Goal: Information Seeking & Learning: Learn about a topic

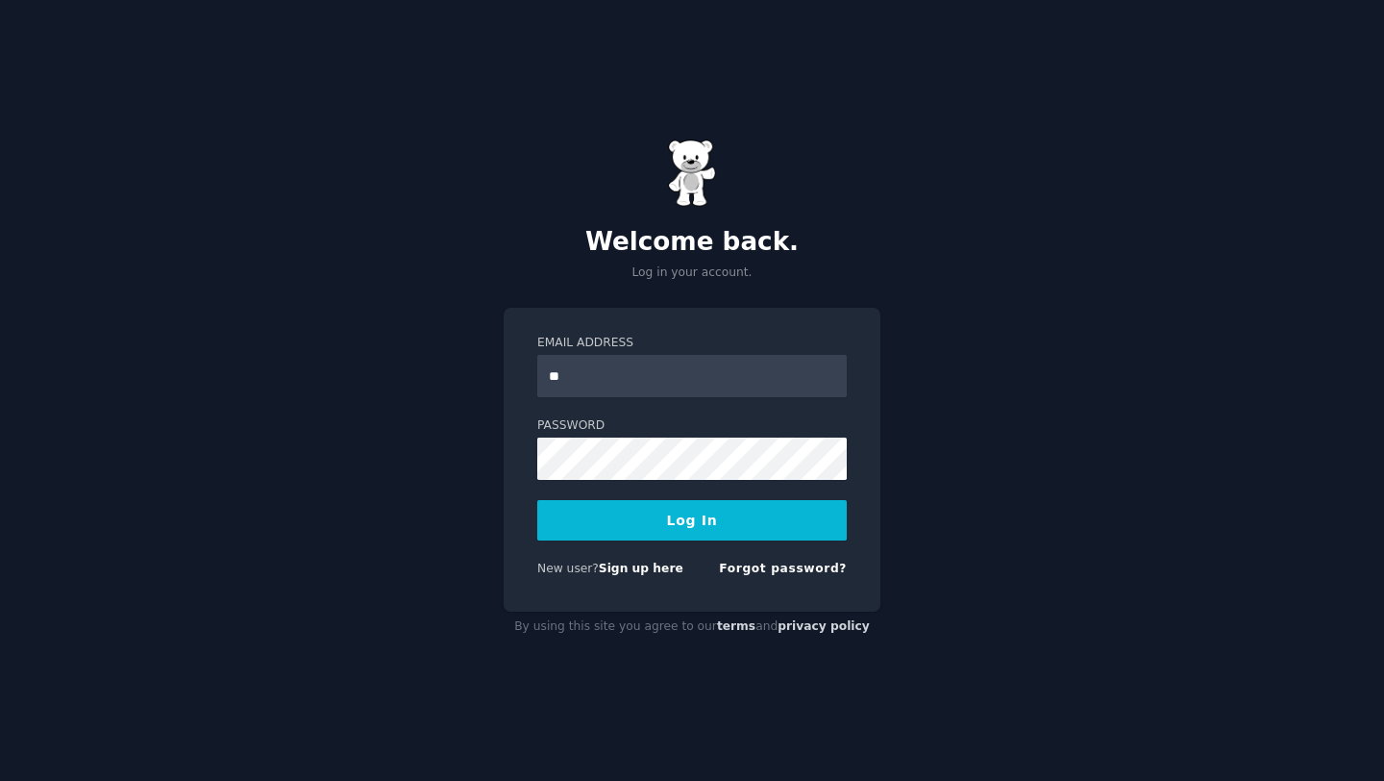
type input "**********"
click at [436, 451] on div "**********" at bounding box center [692, 390] width 1384 height 781
click at [537, 500] on button "Log In" at bounding box center [692, 520] width 310 height 40
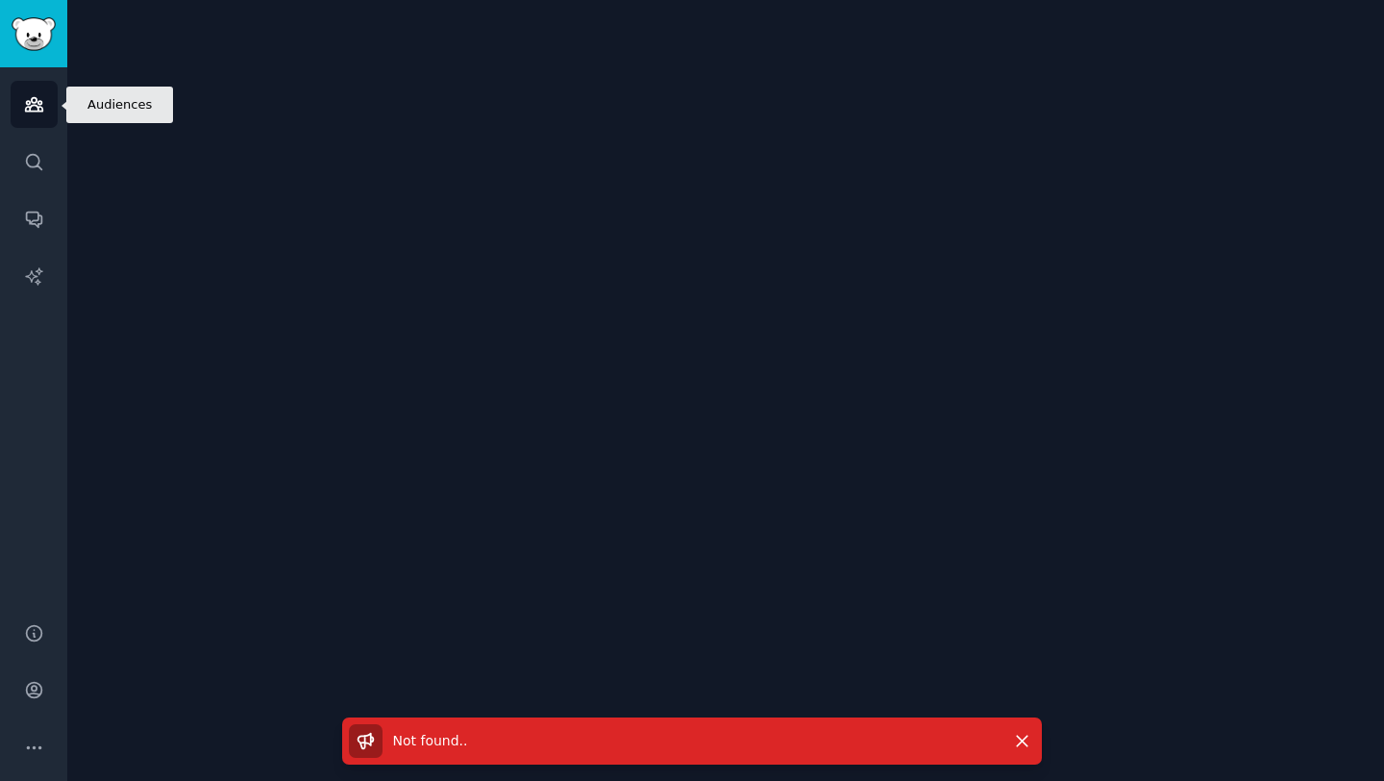
click at [35, 103] on icon "Sidebar" at bounding box center [33, 104] width 17 height 13
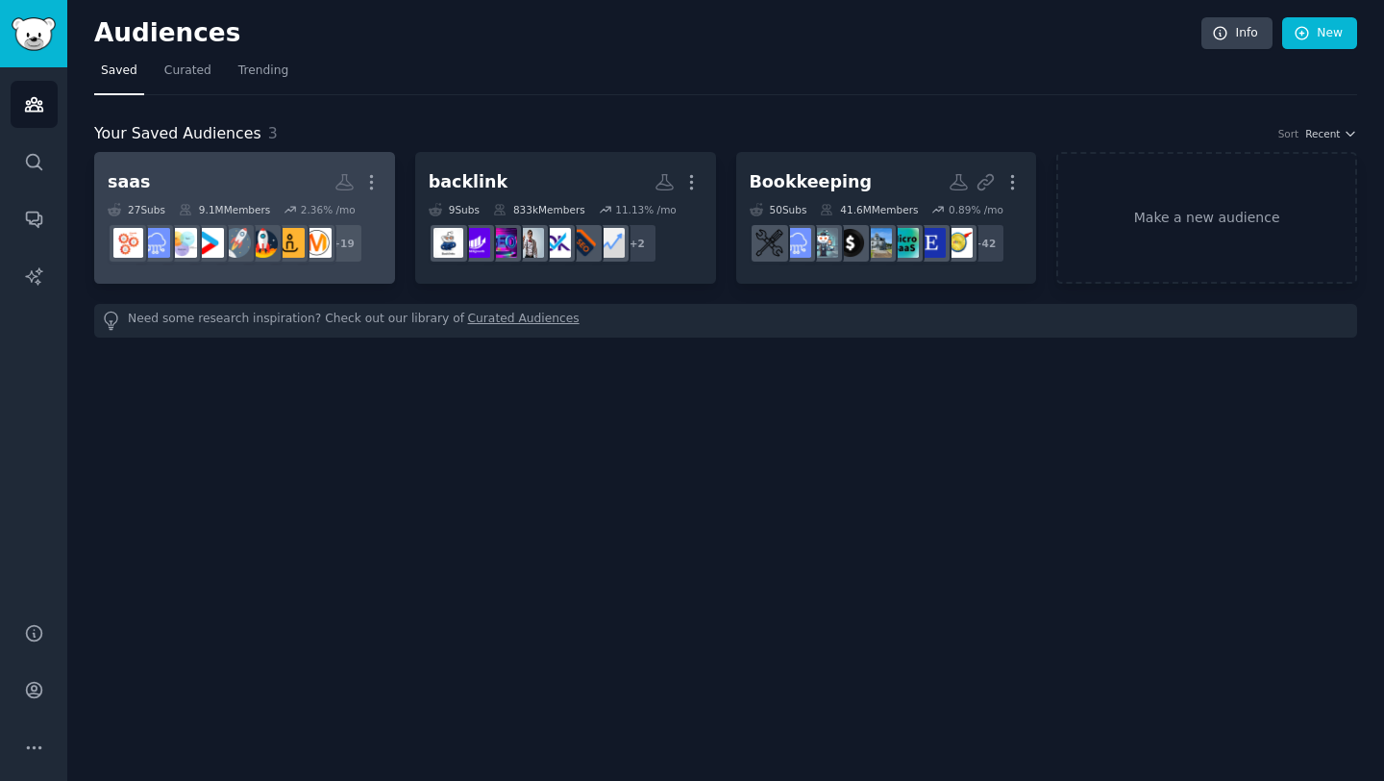
click at [275, 174] on h2 "saas More" at bounding box center [245, 182] width 274 height 34
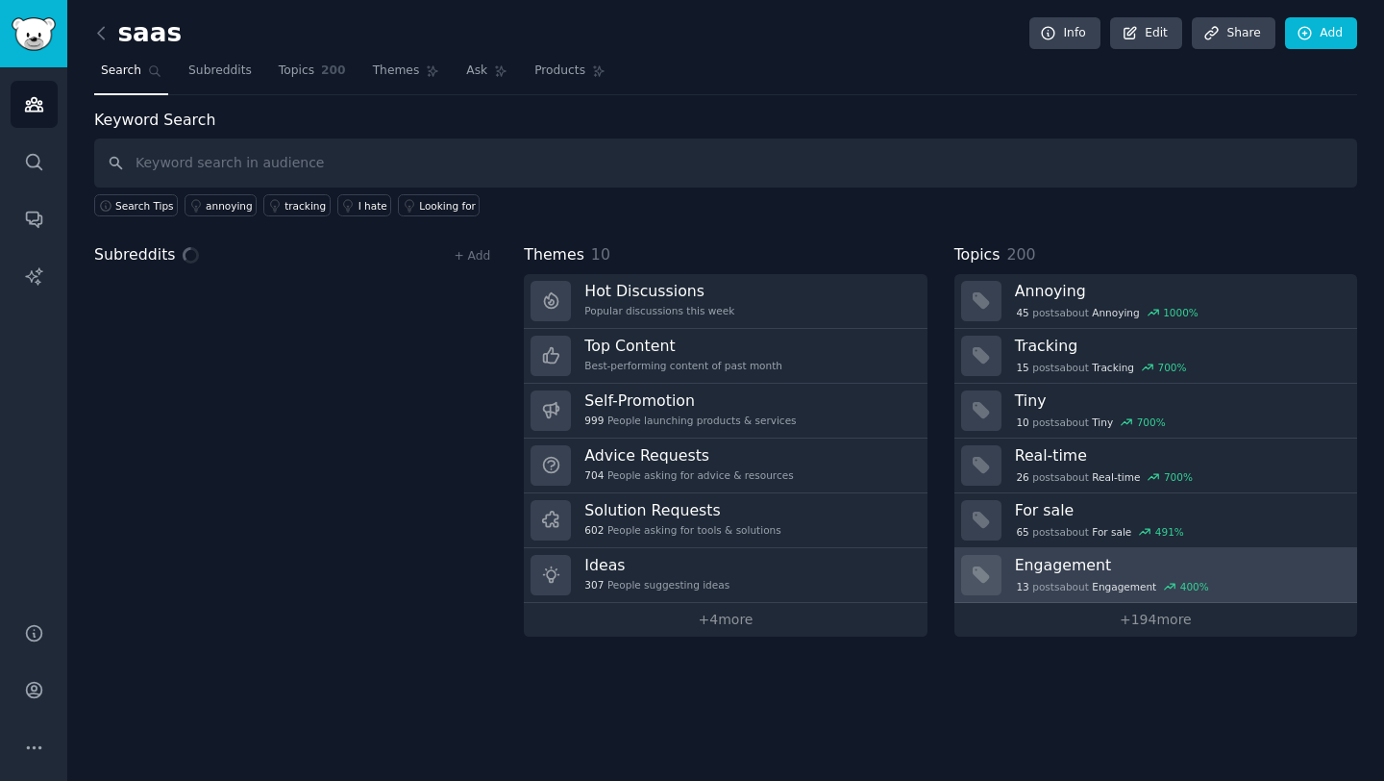
click at [1070, 567] on h3 "Engagement" at bounding box center [1179, 565] width 329 height 20
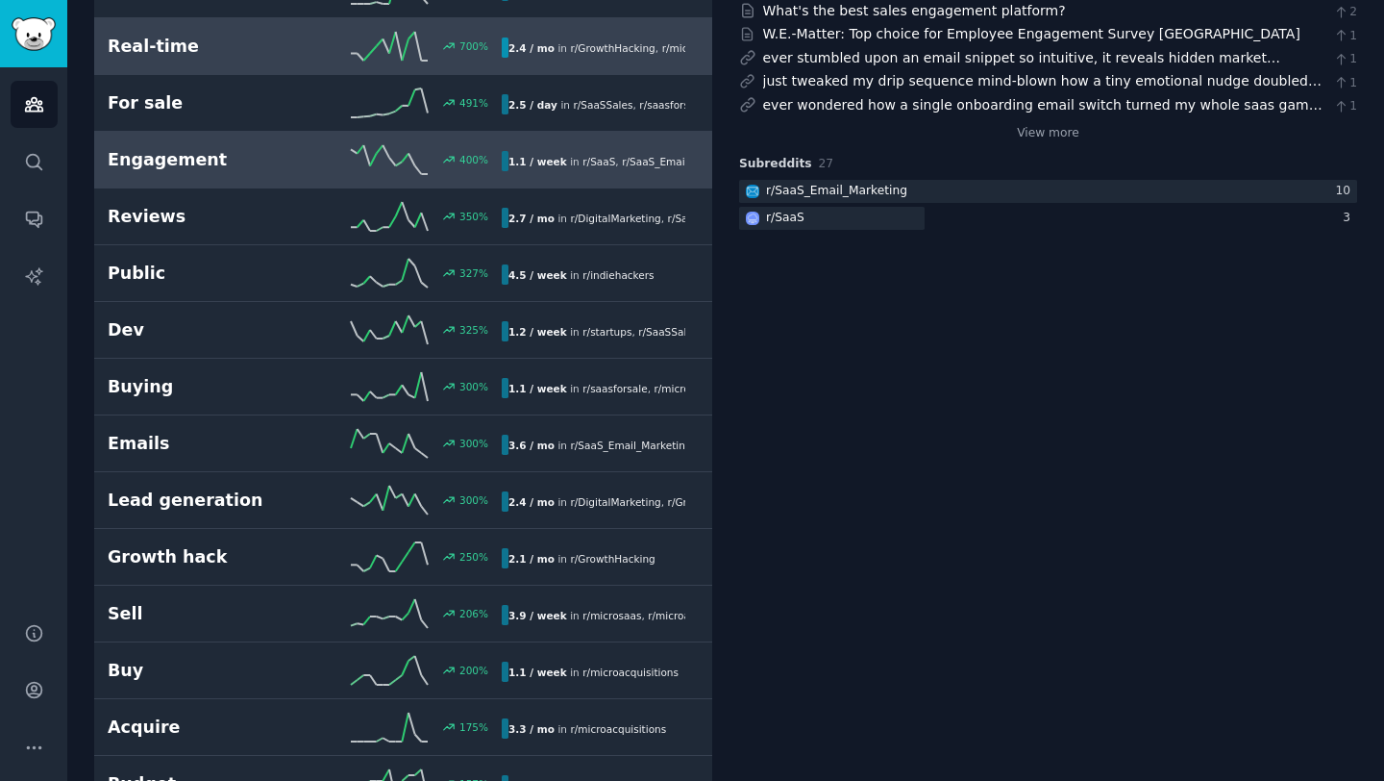
scroll to position [354, 0]
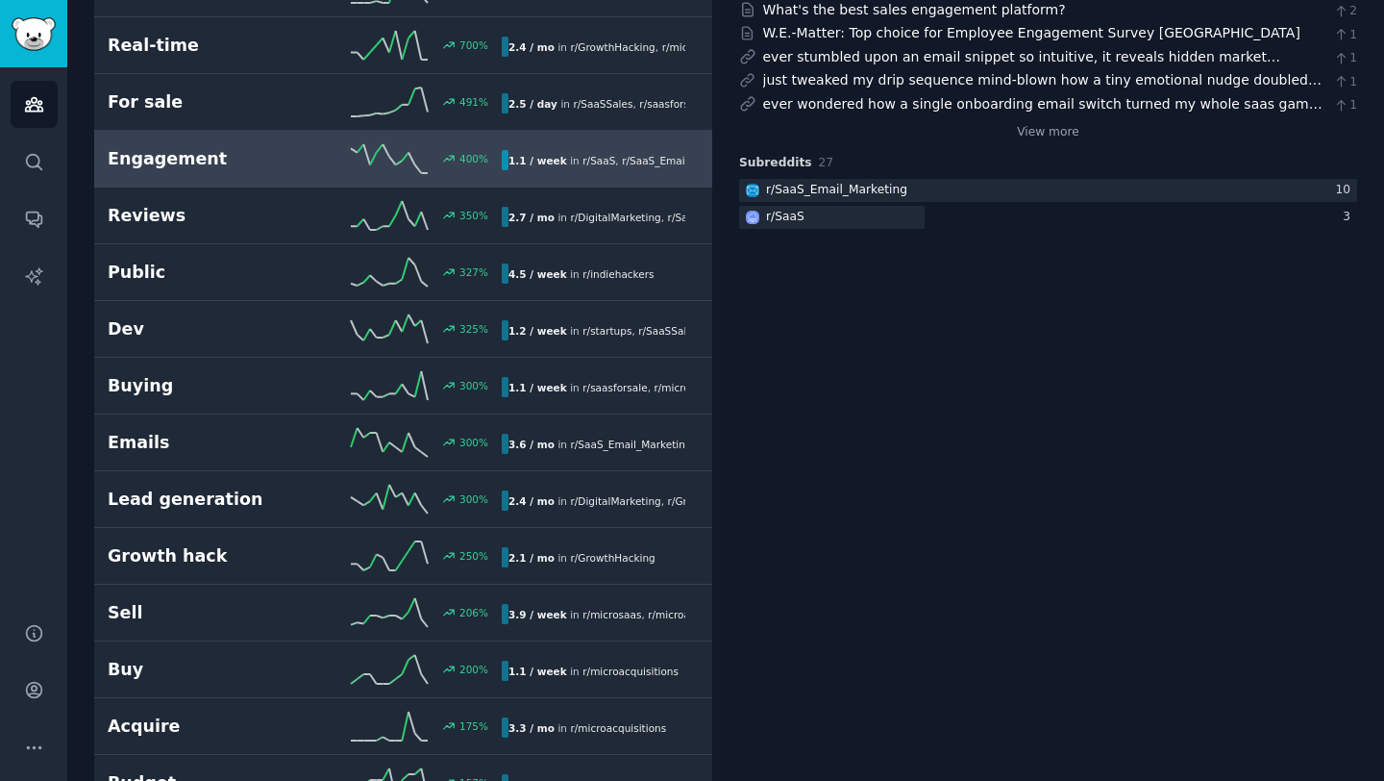
click at [583, 163] on span "r/ SaaS" at bounding box center [599, 161] width 33 height 12
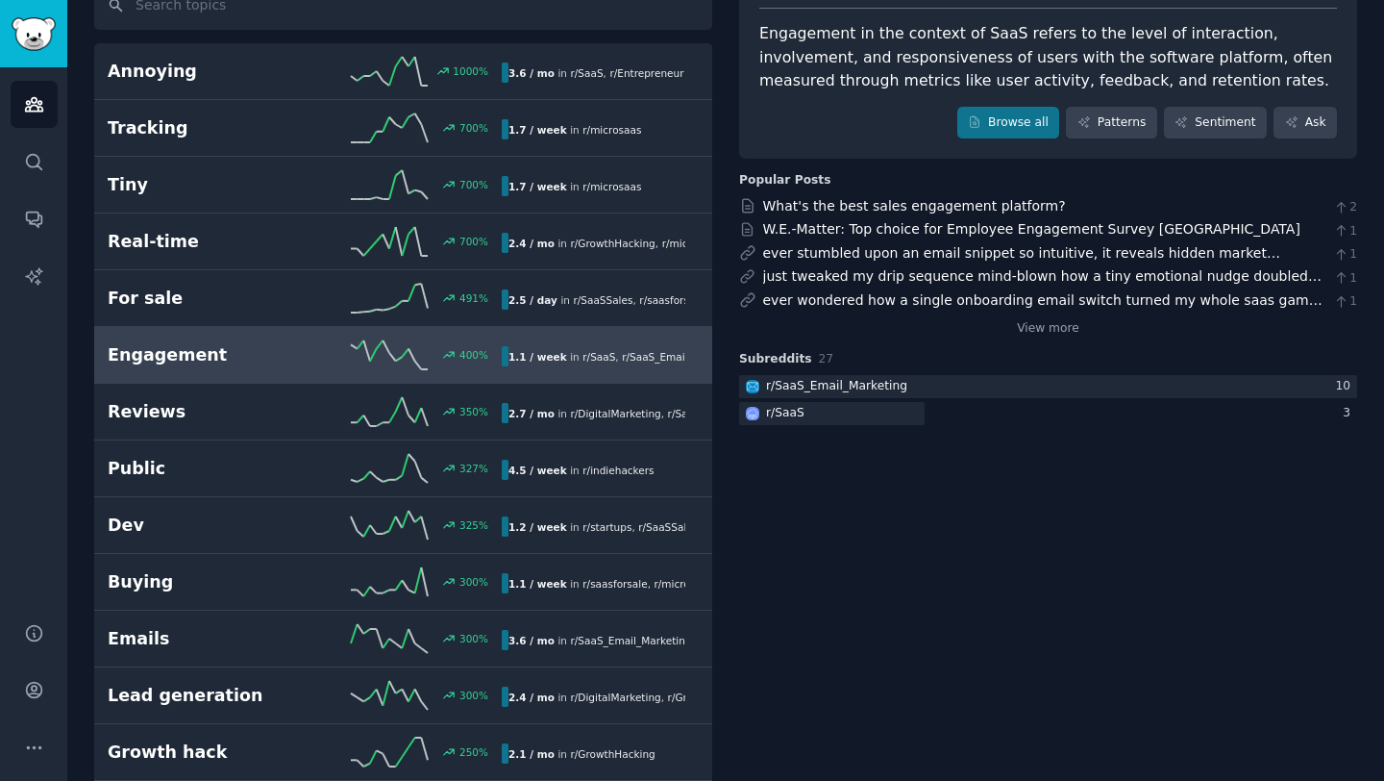
scroll to position [159, 0]
click at [1022, 128] on link "Browse all" at bounding box center [1008, 122] width 103 height 33
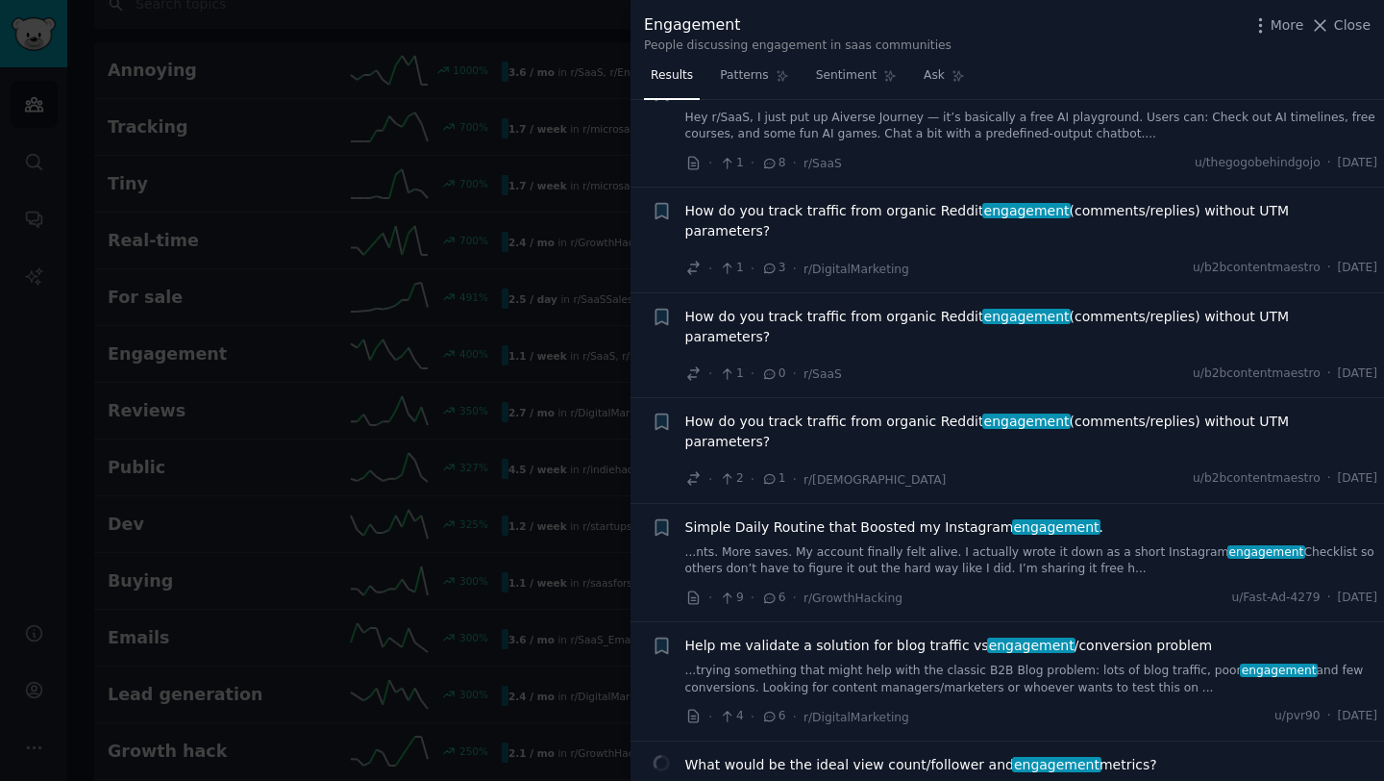
scroll to position [285, 0]
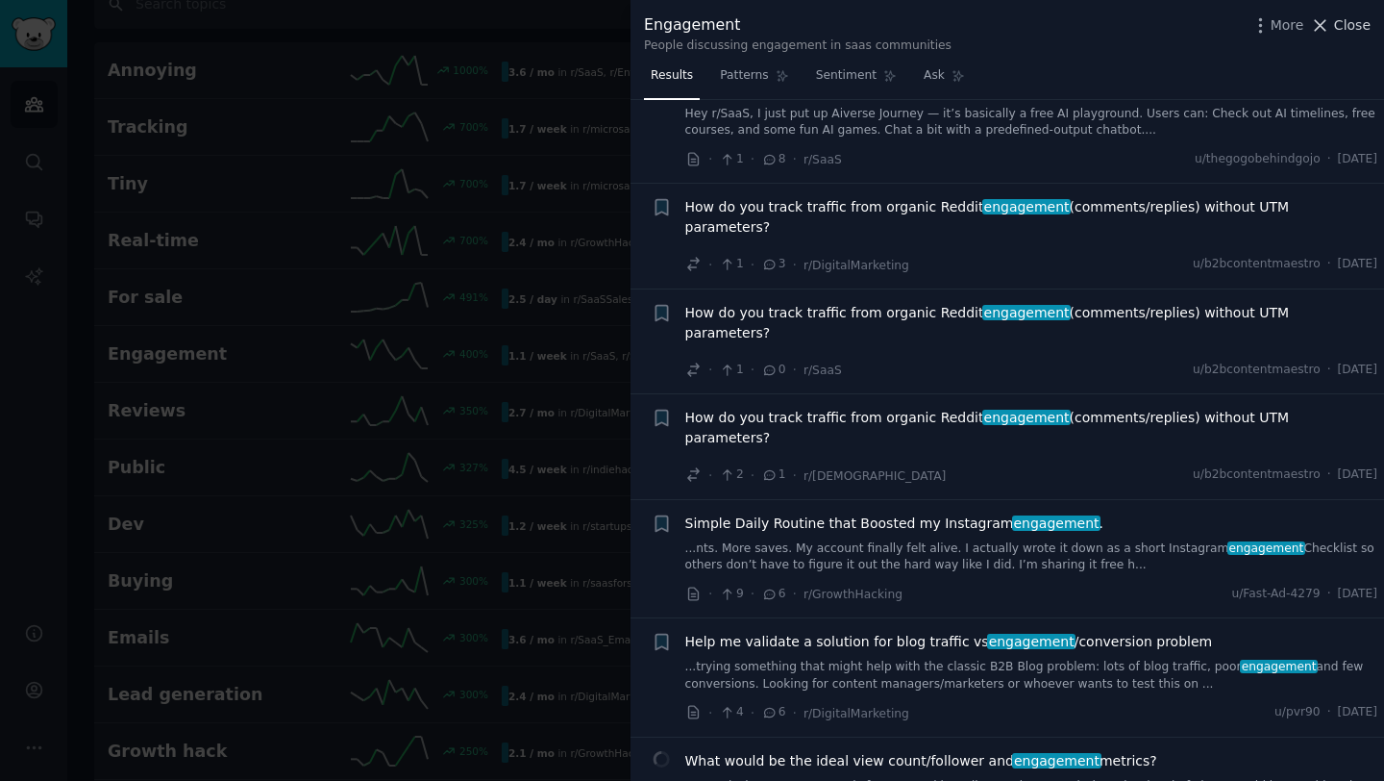
click at [1359, 21] on span "Close" at bounding box center [1352, 25] width 37 height 20
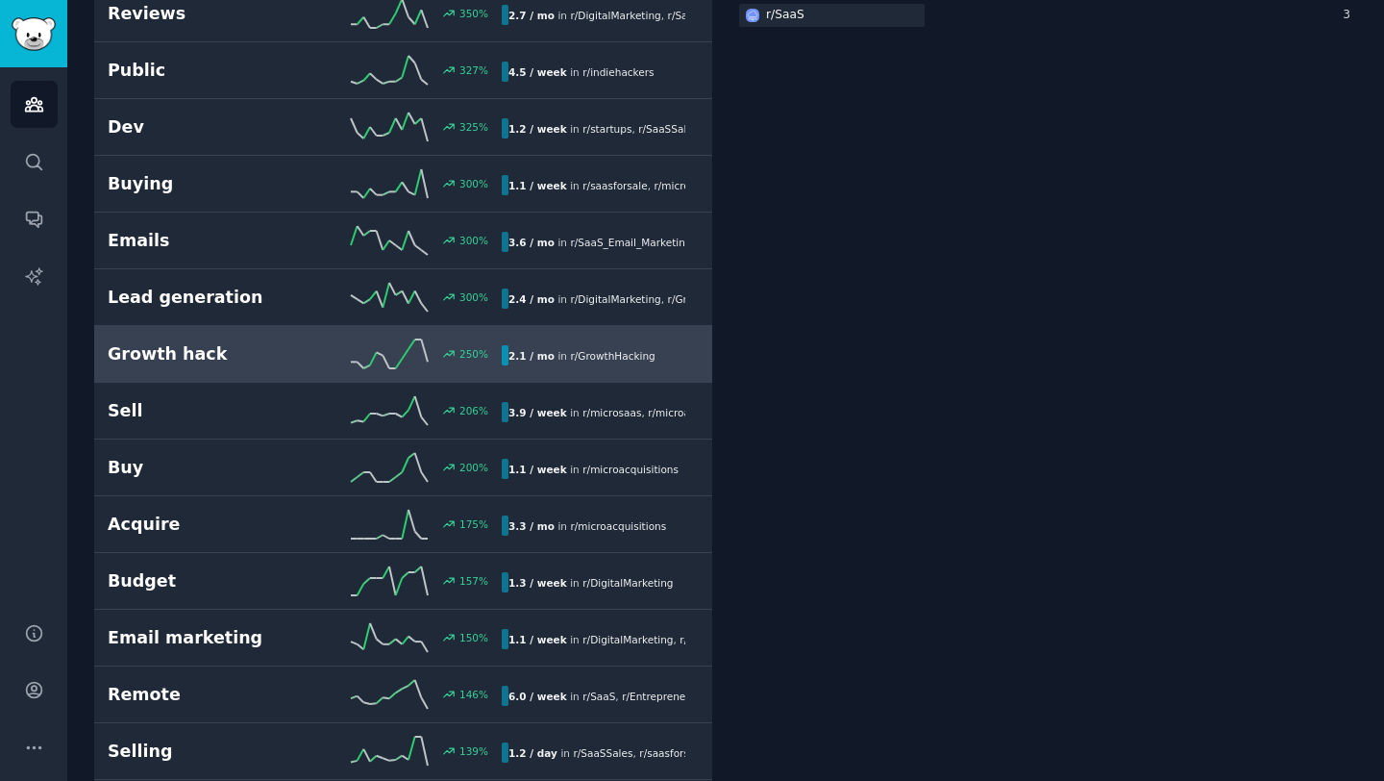
click at [268, 377] on link "Growth hack 250 % 2.1 / mo in r/ GrowthHacking" at bounding box center [403, 354] width 618 height 57
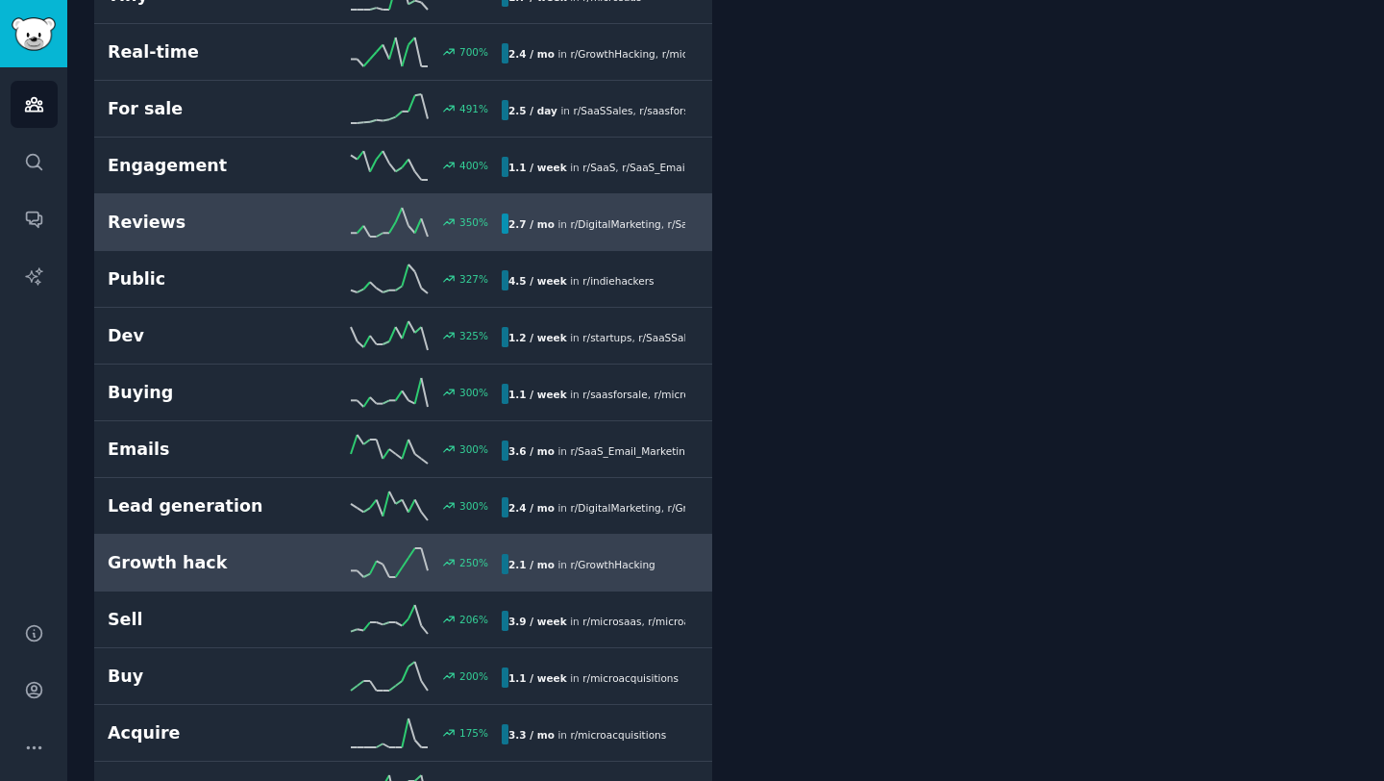
scroll to position [419, 0]
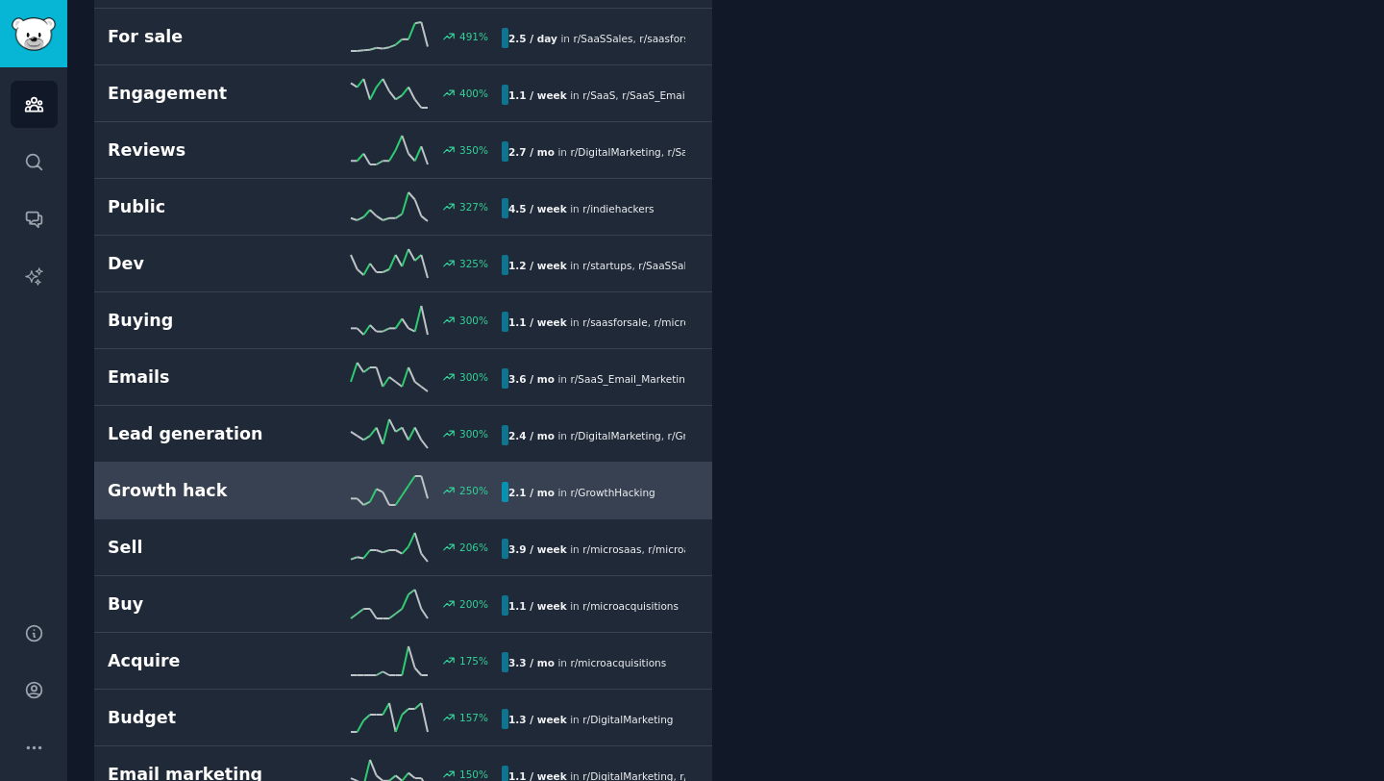
click at [226, 489] on h2 "Growth hack" at bounding box center [206, 491] width 197 height 24
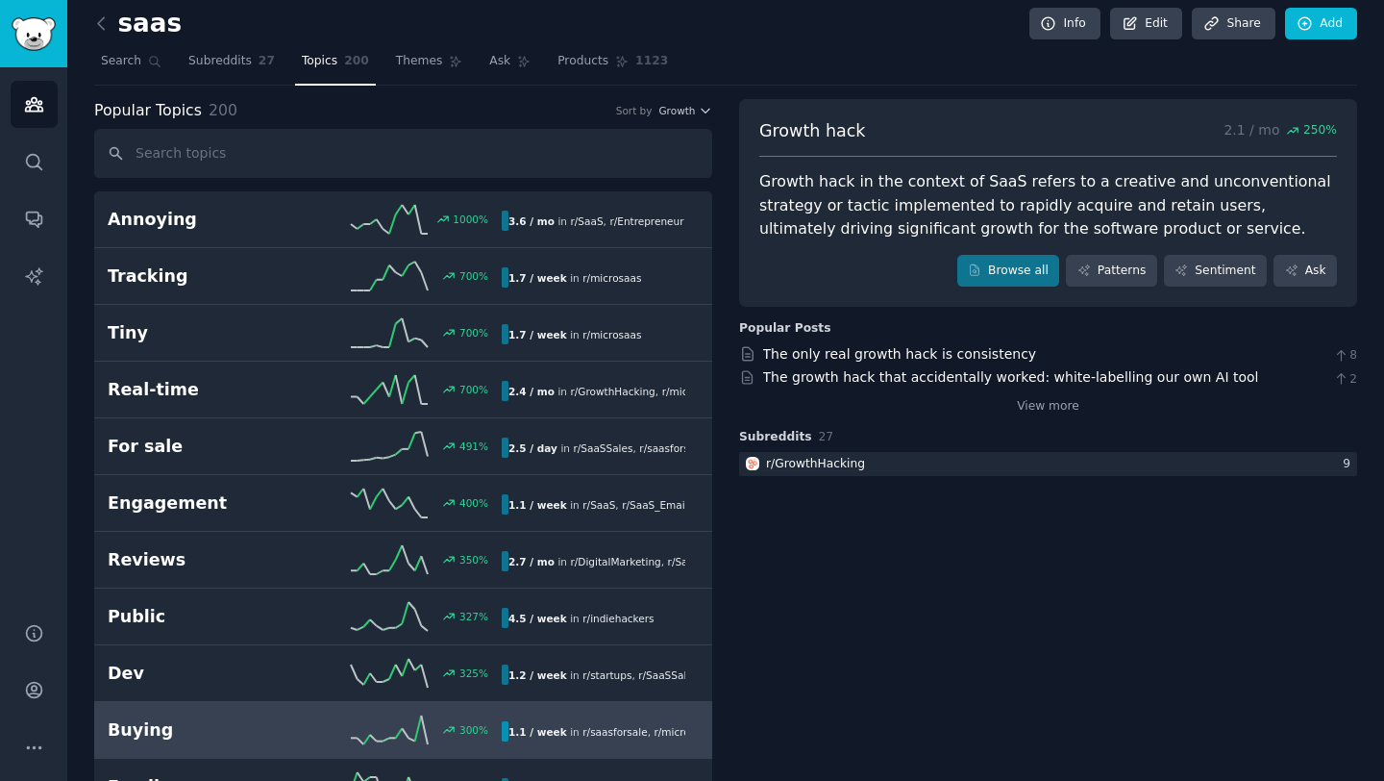
scroll to position [0, 0]
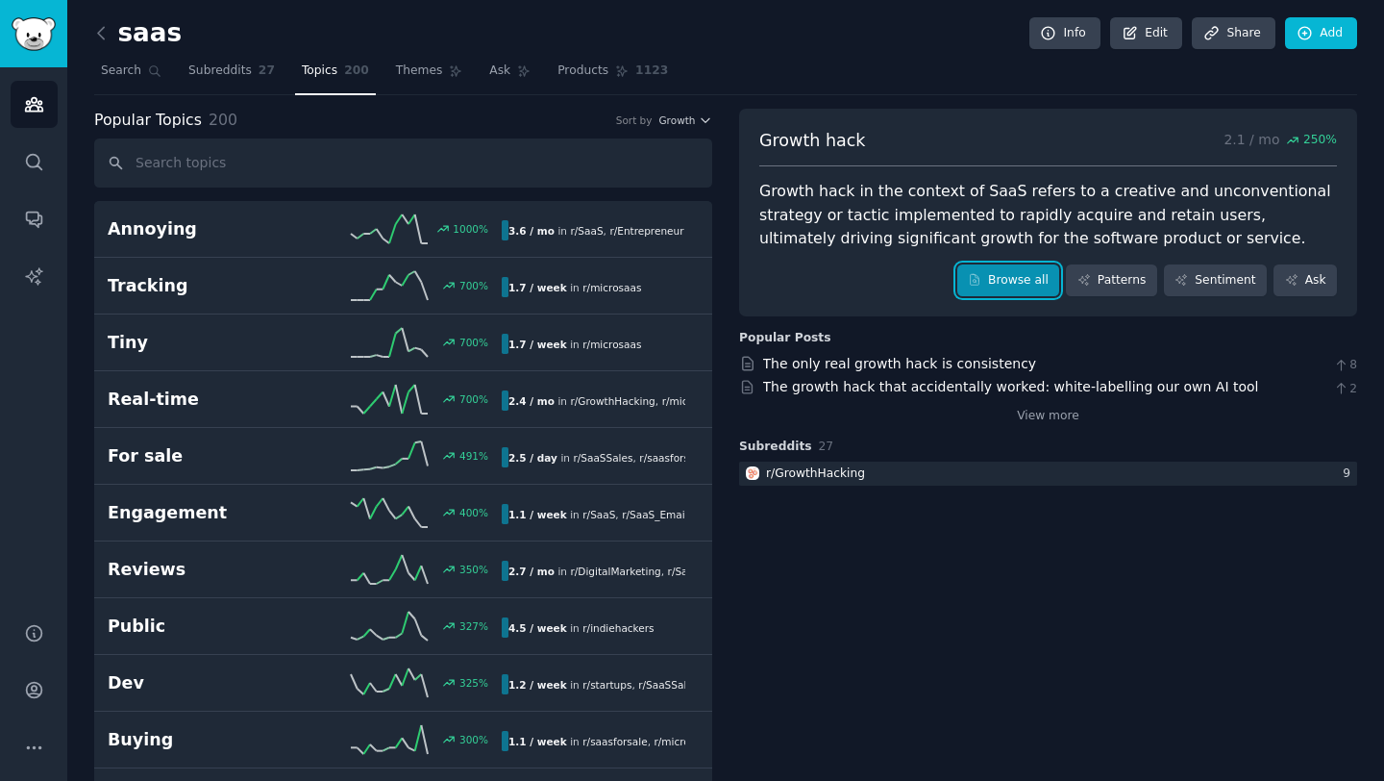
click at [1012, 271] on link "Browse all" at bounding box center [1008, 280] width 103 height 33
